Goal: Use online tool/utility: Utilize a website feature to perform a specific function

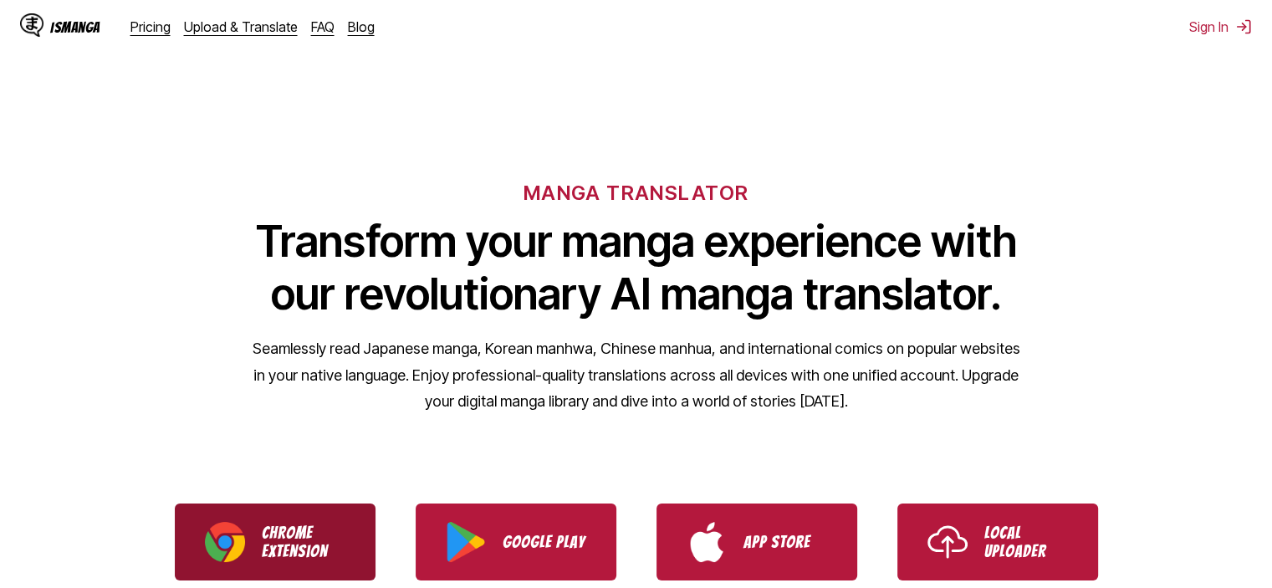
click at [283, 531] on p "Chrome Extension" at bounding box center [304, 541] width 84 height 37
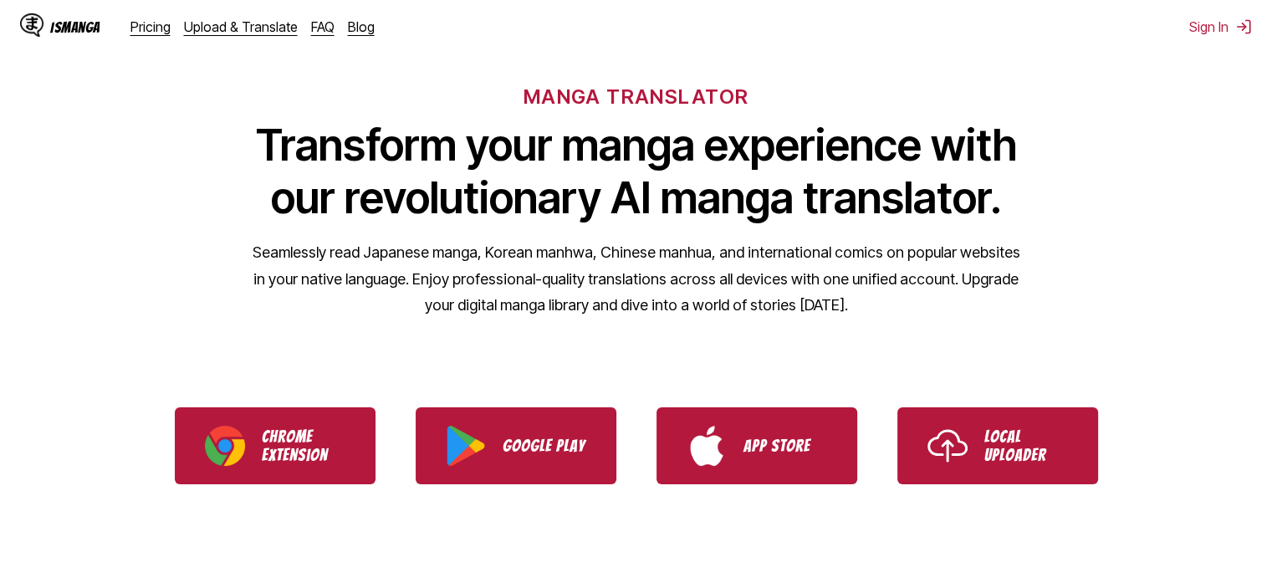
scroll to position [97, 0]
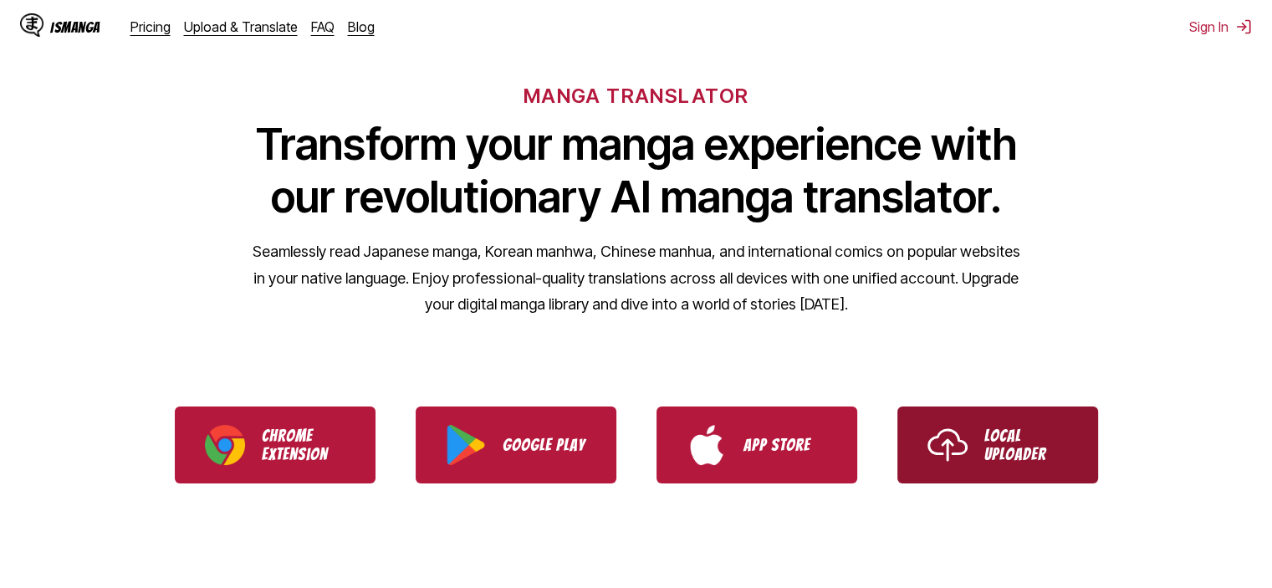
click at [970, 451] on link "Local Uploader" at bounding box center [997, 444] width 201 height 77
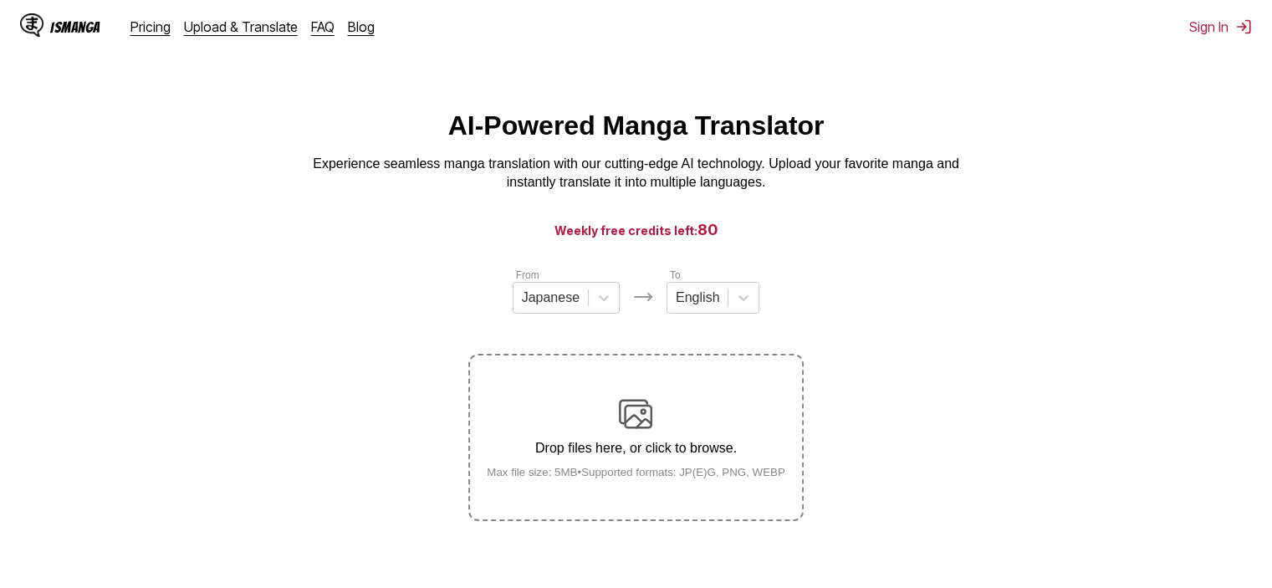
click at [625, 434] on div "Drop files here, or click to browse. Max file size: 5MB • Supported formats: JP…" at bounding box center [635, 437] width 325 height 81
click at [0, 0] on input "Drop files here, or click to browse. Max file size: 5MB • Supported formats: JP…" at bounding box center [0, 0] width 0 height 0
drag, startPoint x: 607, startPoint y: 418, endPoint x: 1043, endPoint y: 480, distance: 440.8
click at [1043, 480] on section "From Japanese To English Drop files here, or click to browse. Max file size: 5M…" at bounding box center [635, 394] width 1245 height 254
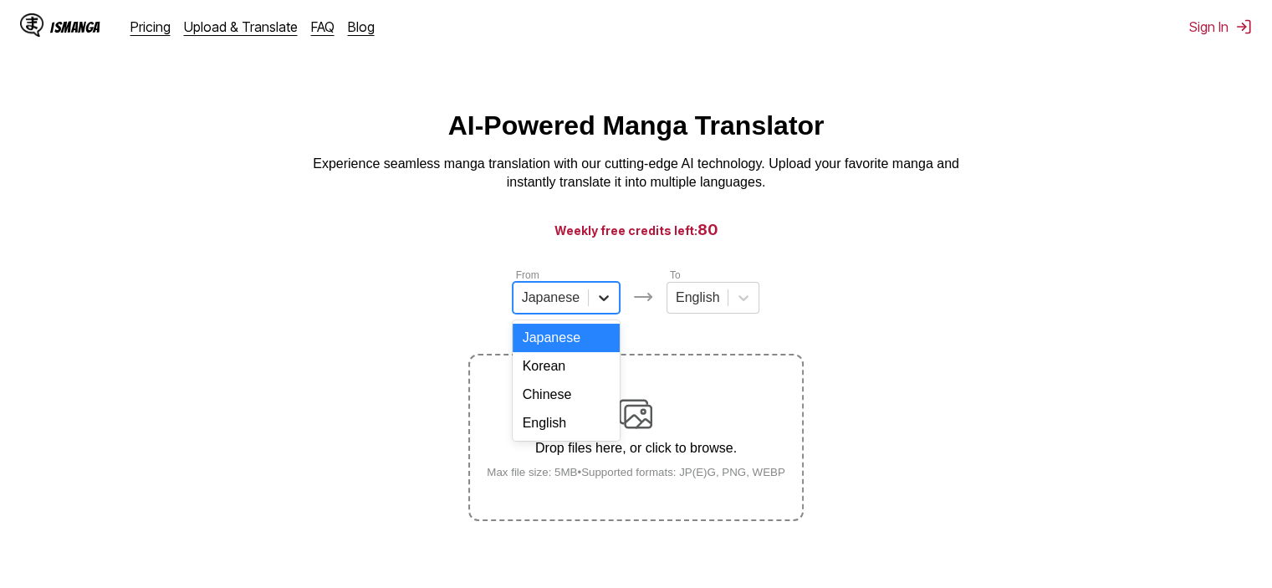
click at [600, 301] on icon at bounding box center [604, 298] width 10 height 6
click at [545, 401] on div "Chinese" at bounding box center [565, 394] width 107 height 28
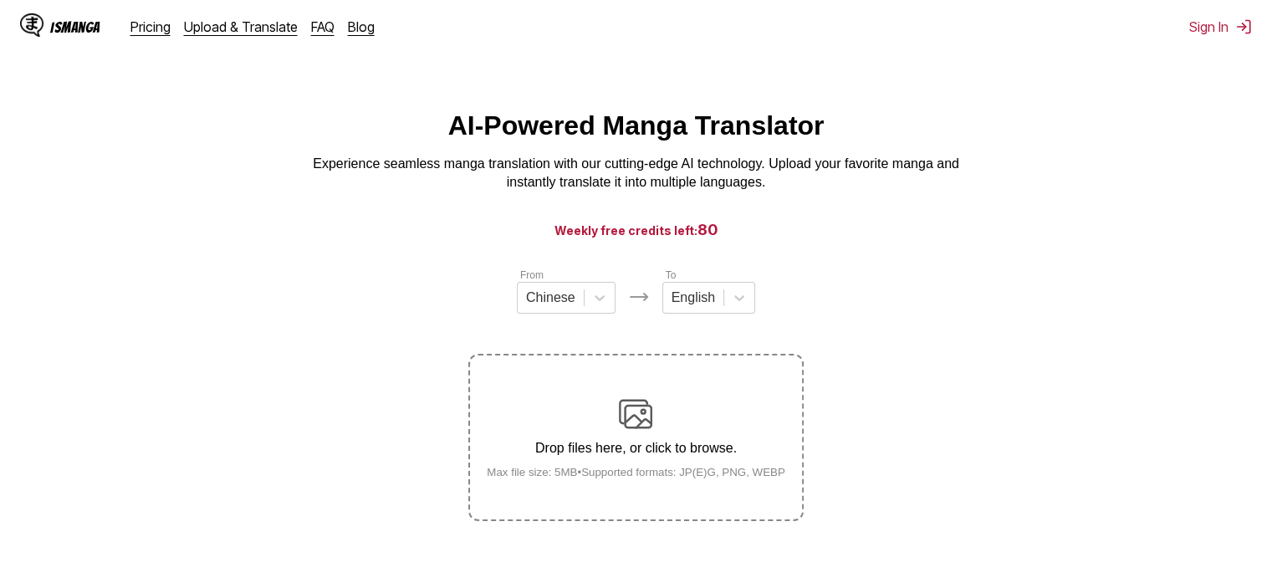
click at [545, 401] on div "Drop files here, or click to browse. Max file size: 5MB • Supported formats: JP…" at bounding box center [635, 437] width 325 height 81
click at [0, 0] on input "Drop files here, or click to browse. Max file size: 5MB • Supported formats: JP…" at bounding box center [0, 0] width 0 height 0
click at [584, 415] on div "Drop files here, or click to browse. Max file size: 5MB • Supported formats: JP…" at bounding box center [635, 437] width 325 height 81
click at [0, 0] on input "Drop files here, or click to browse. Max file size: 5MB • Supported formats: JP…" at bounding box center [0, 0] width 0 height 0
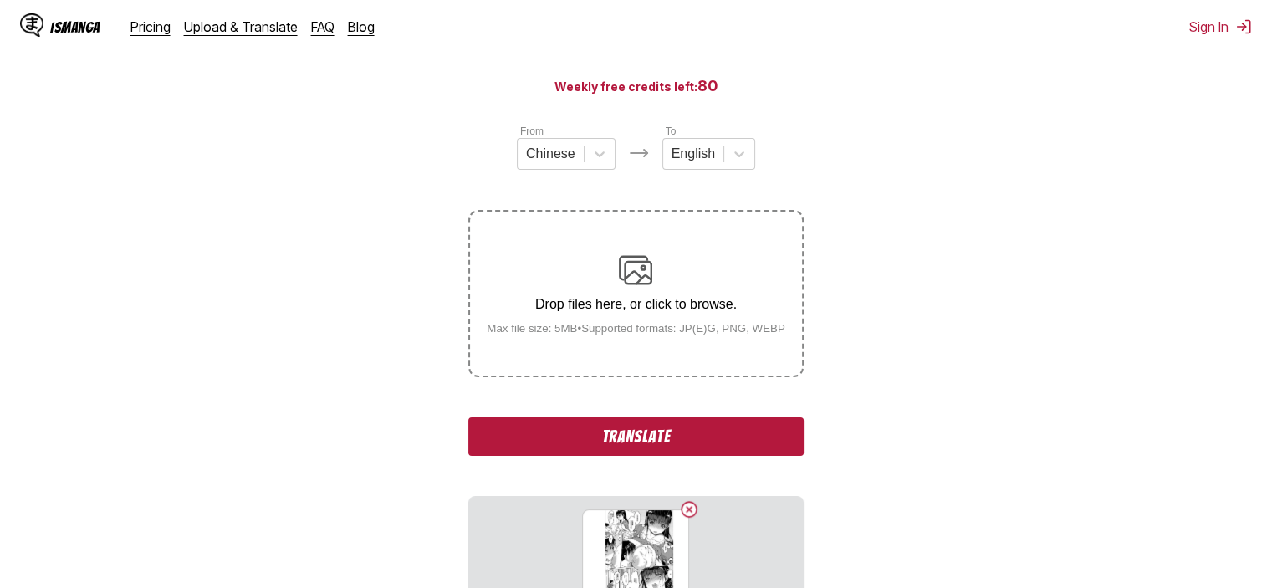
scroll to position [145, 0]
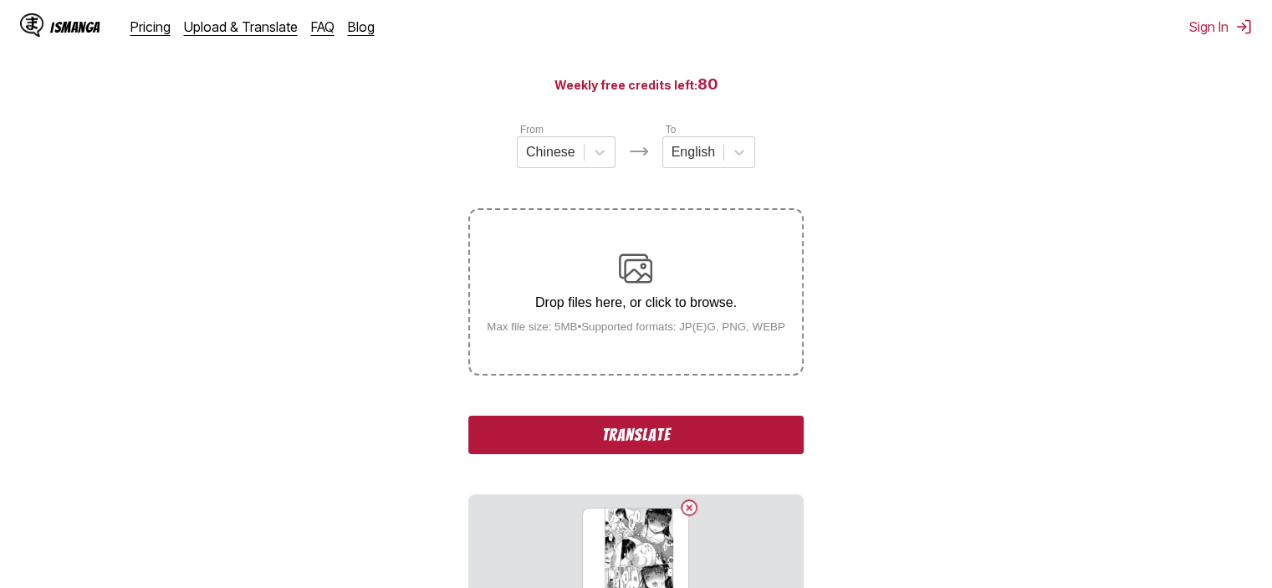
click at [660, 430] on button "Translate" at bounding box center [635, 434] width 334 height 38
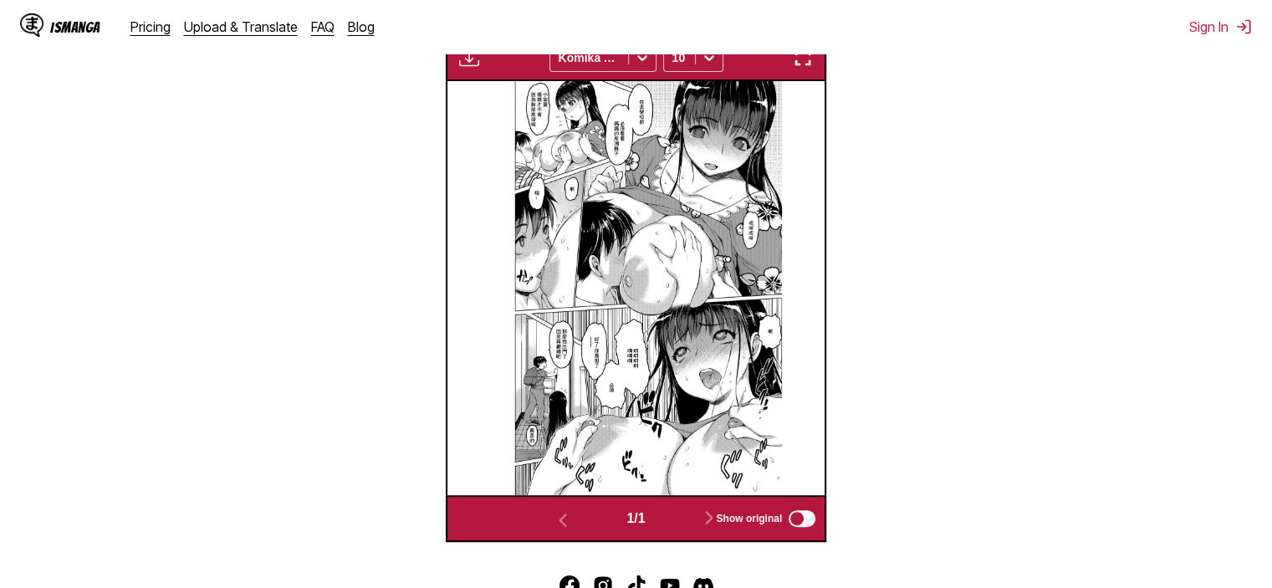
scroll to position [376, 0]
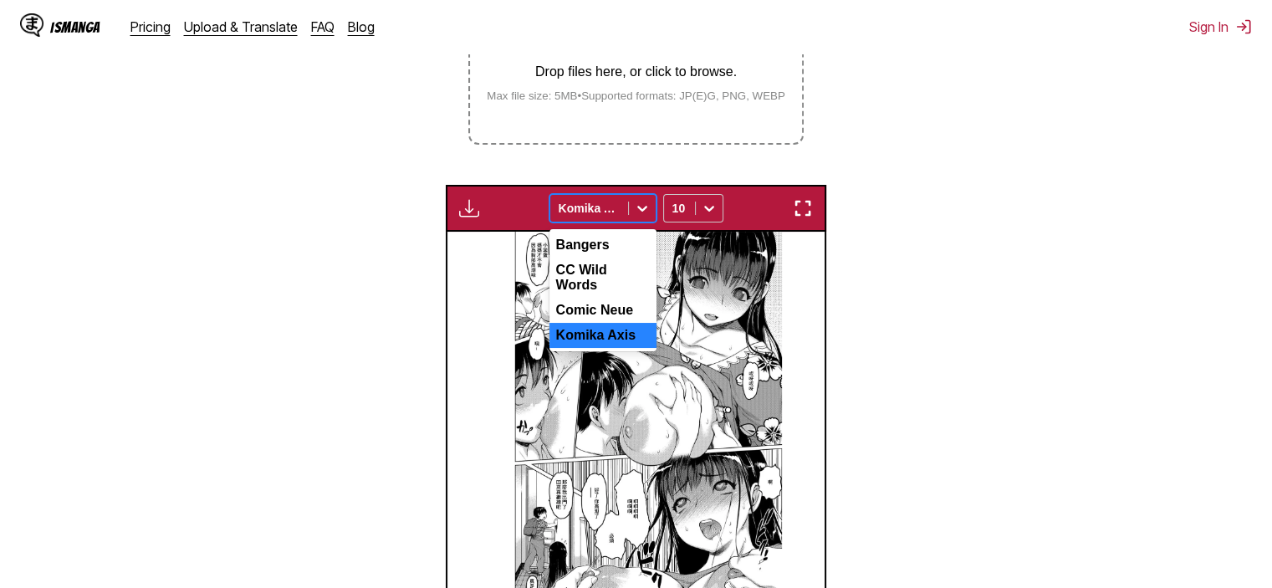
click at [639, 206] on icon at bounding box center [642, 208] width 17 height 17
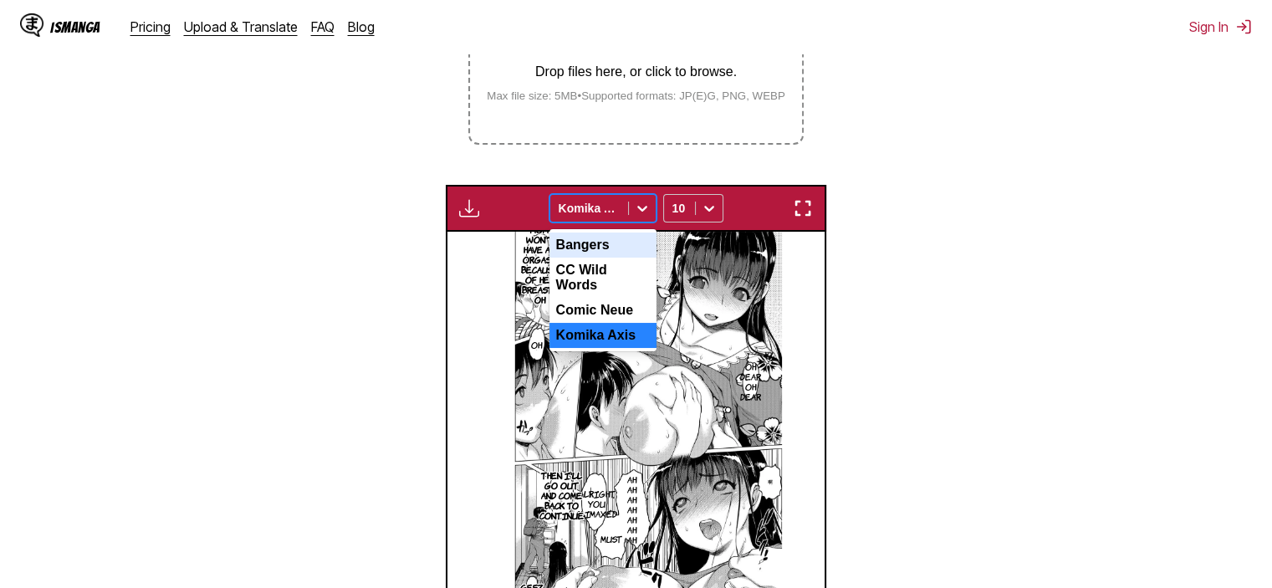
click at [581, 252] on div "Bangers" at bounding box center [602, 244] width 107 height 25
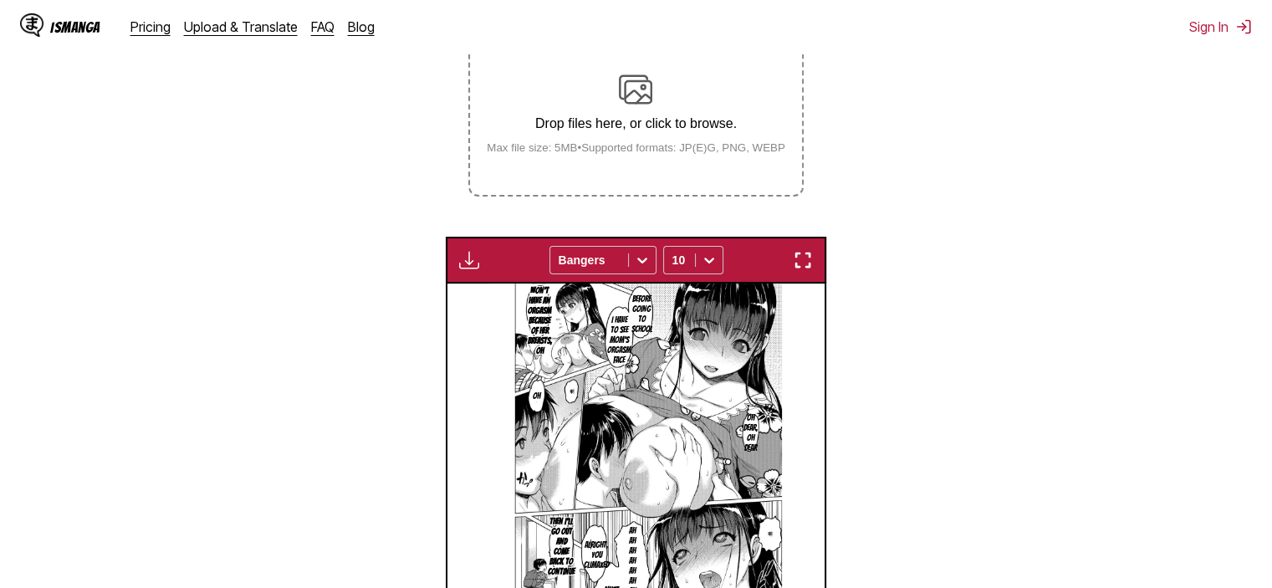
scroll to position [324, 0]
click at [810, 268] on img "button" at bounding box center [803, 261] width 20 height 20
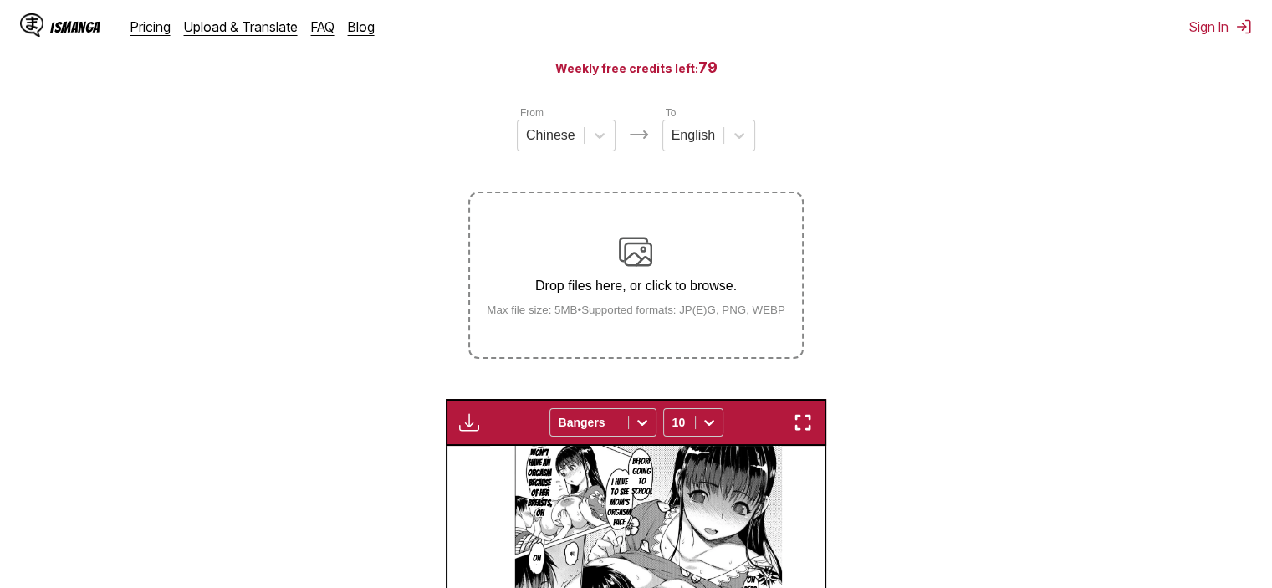
scroll to position [161, 0]
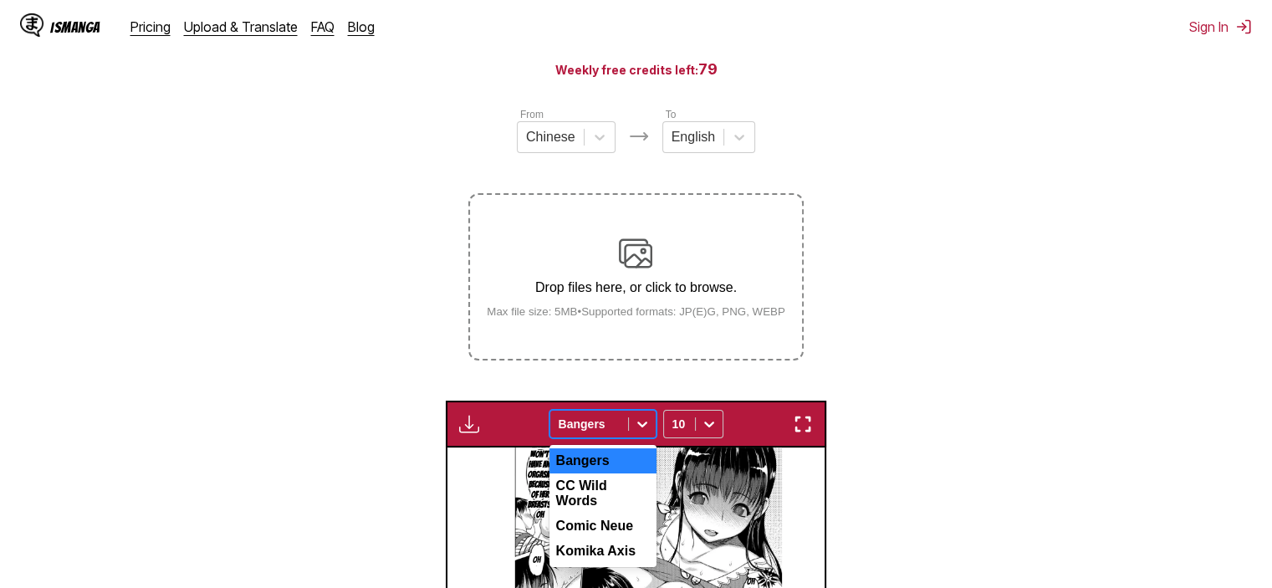
click at [627, 423] on div "Bangers" at bounding box center [589, 423] width 78 height 23
click at [599, 543] on div "Komika Axis" at bounding box center [602, 550] width 107 height 25
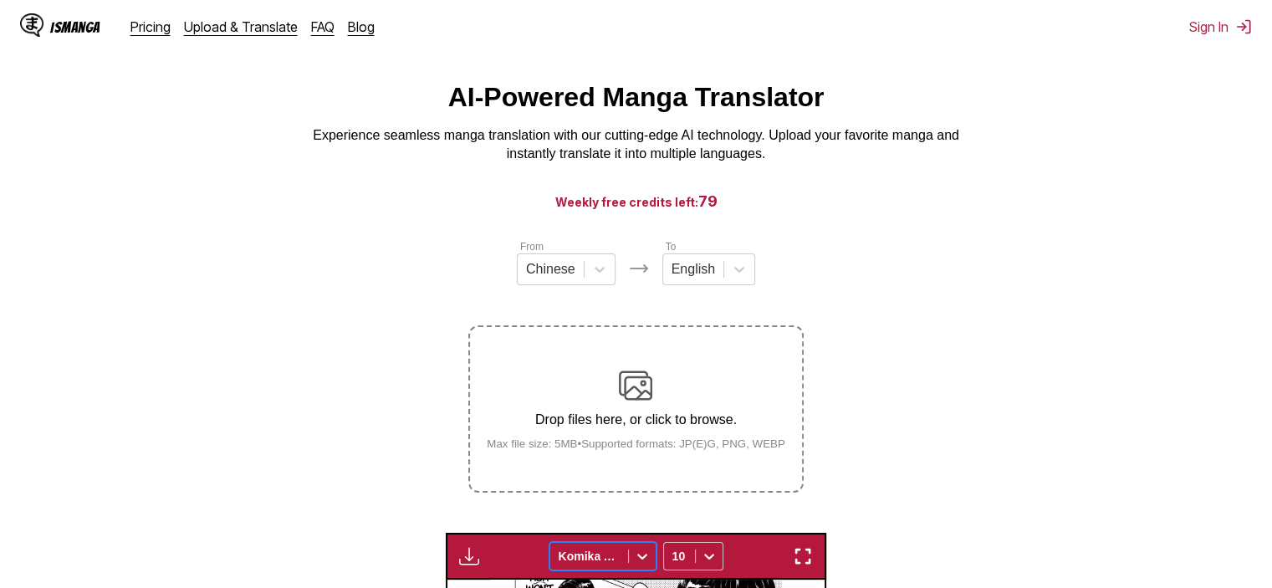
scroll to position [15, 0]
